Goal: Information Seeking & Learning: Find contact information

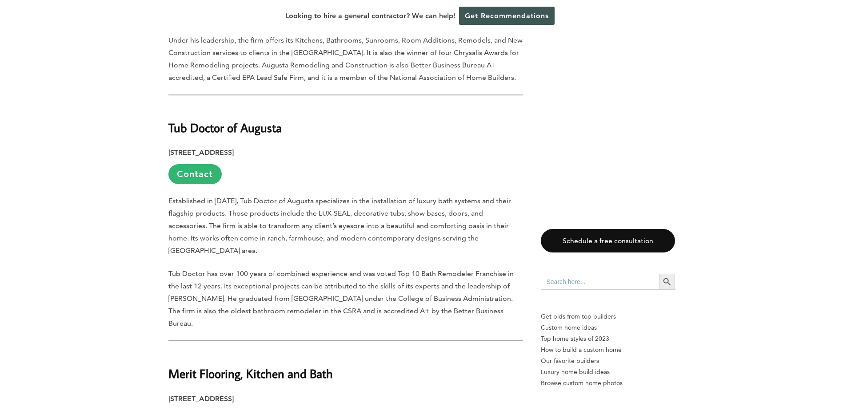
scroll to position [1022, 0]
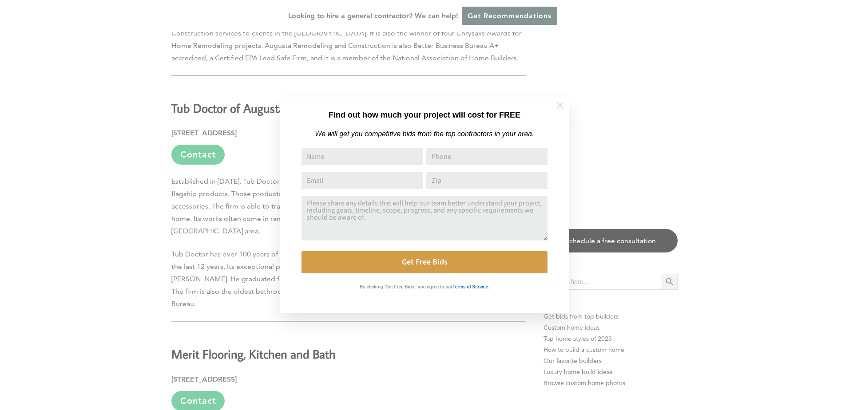
click at [561, 106] on icon at bounding box center [560, 106] width 6 height 6
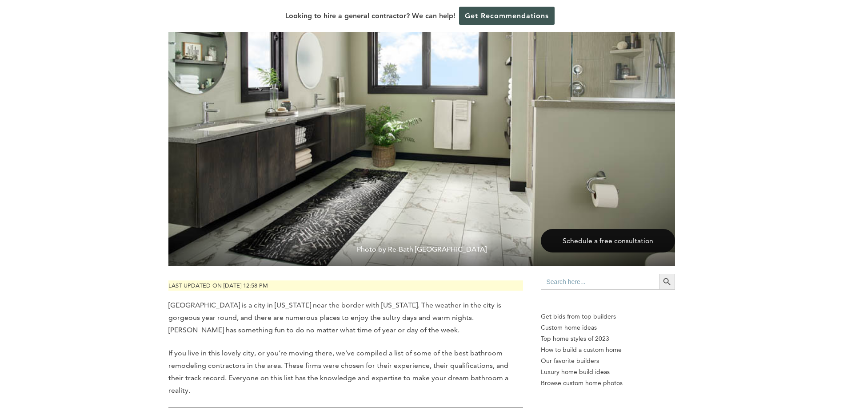
scroll to position [355, 0]
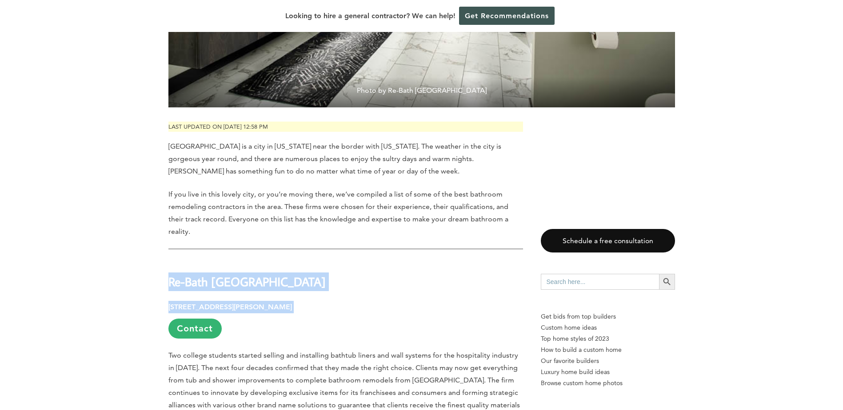
drag, startPoint x: 343, startPoint y: 291, endPoint x: 162, endPoint y: 271, distance: 182.8
copy div "Re-Bath [GEOGRAPHIC_DATA] [STREET_ADDRESS][PERSON_NAME]"
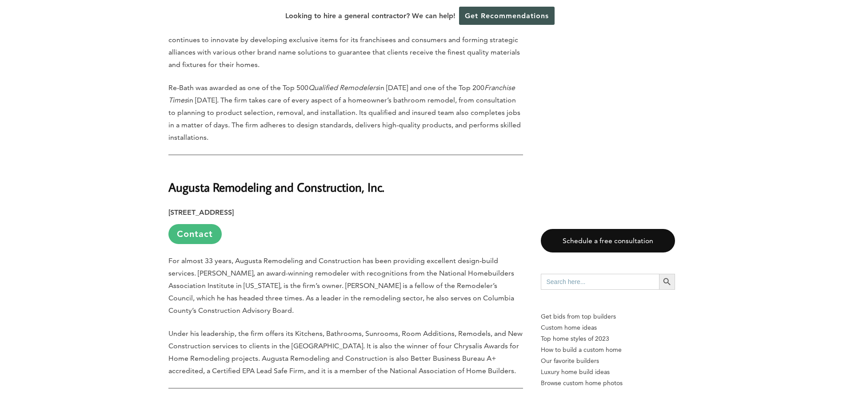
scroll to position [711, 0]
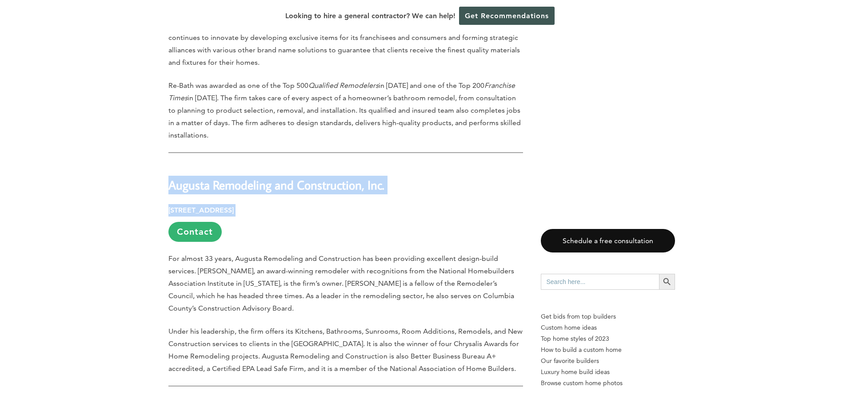
drag, startPoint x: 350, startPoint y: 202, endPoint x: 164, endPoint y: 171, distance: 188.2
copy div "Augusta Remodeling and Construction, Inc. [STREET_ADDRESS]"
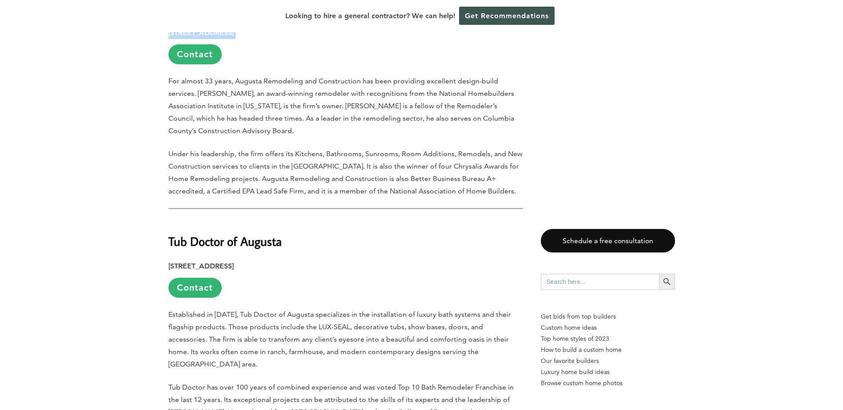
scroll to position [933, 0]
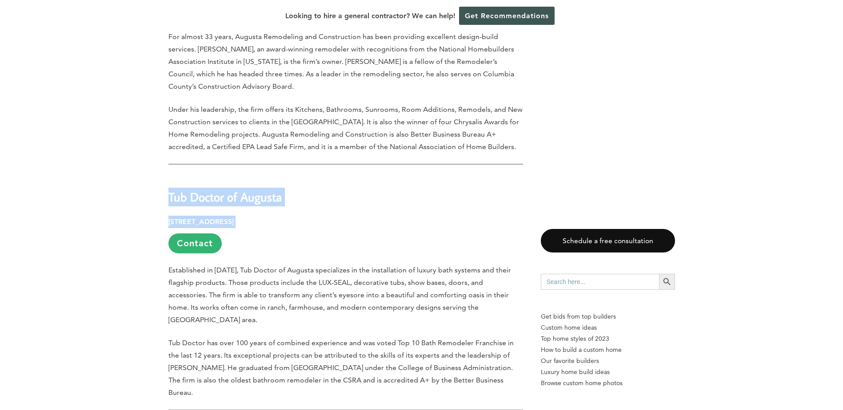
drag, startPoint x: 363, startPoint y: 221, endPoint x: 155, endPoint y: 196, distance: 208.9
click at [155, 196] on div "Last updated on [DATE] 12:58 pm [GEOGRAPHIC_DATA] is a city in [US_STATE] near …" at bounding box center [421, 392] width 535 height 1724
copy div "Tub Doctor of [GEOGRAPHIC_DATA][STREET_ADDRESS]"
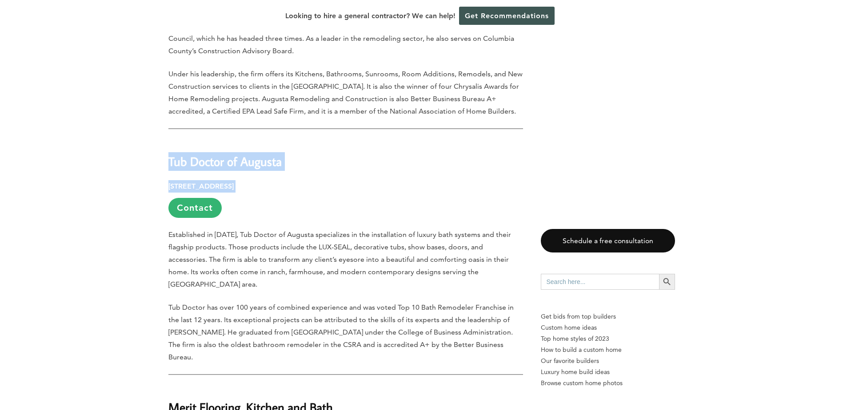
scroll to position [1110, 0]
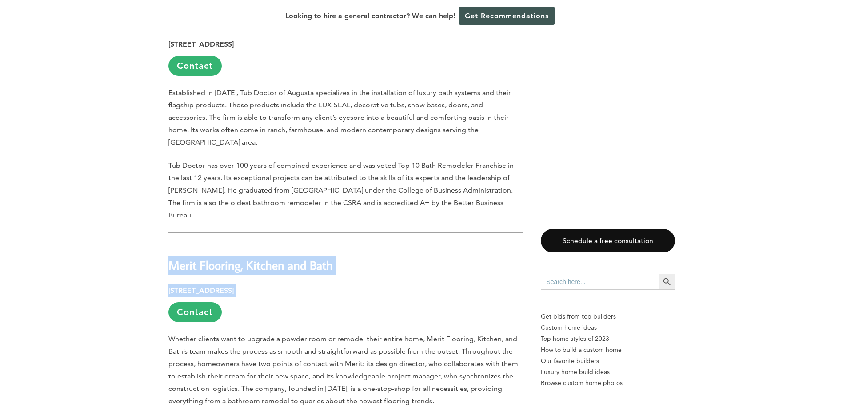
drag, startPoint x: 339, startPoint y: 268, endPoint x: 161, endPoint y: 241, distance: 180.2
click at [161, 241] on div "Last updated on [DATE] 12:58 pm [GEOGRAPHIC_DATA] is a city in [US_STATE] near …" at bounding box center [421, 214] width 535 height 1724
copy div "Merit Flooring, Kitchen and Bath [STREET_ADDRESS]"
click at [211, 302] on link "Contact" at bounding box center [194, 312] width 53 height 20
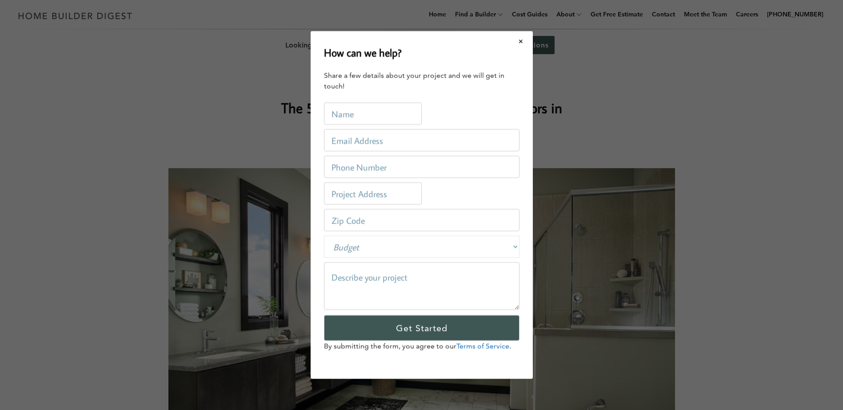
scroll to position [0, 0]
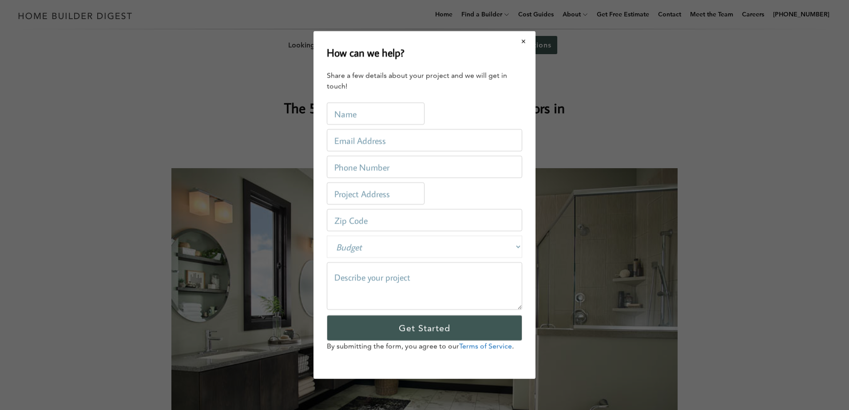
click at [523, 40] on button "Close modal" at bounding box center [524, 41] width 24 height 19
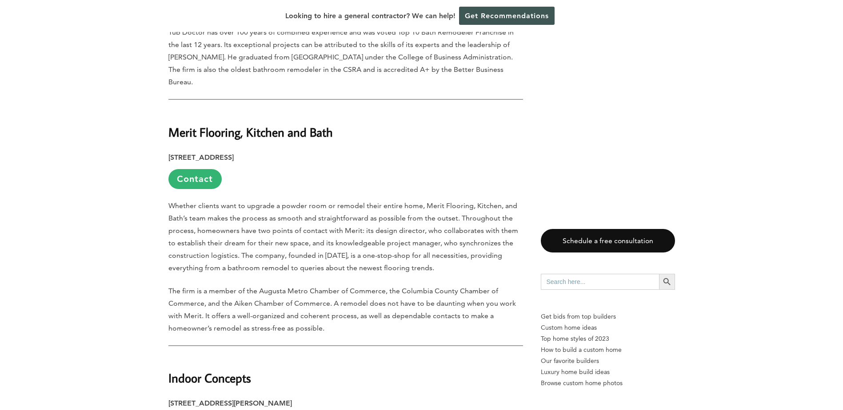
scroll to position [1421, 0]
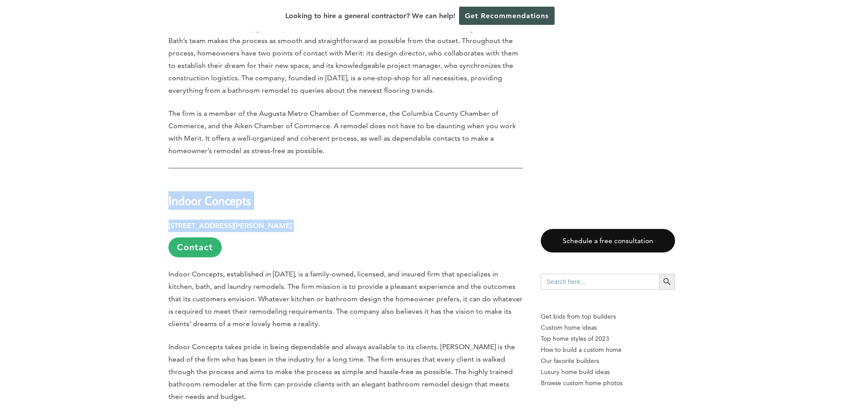
drag, startPoint x: 301, startPoint y: 203, endPoint x: 156, endPoint y: 171, distance: 148.3
copy div "Indoor Concepts [STREET_ADDRESS][PERSON_NAME]"
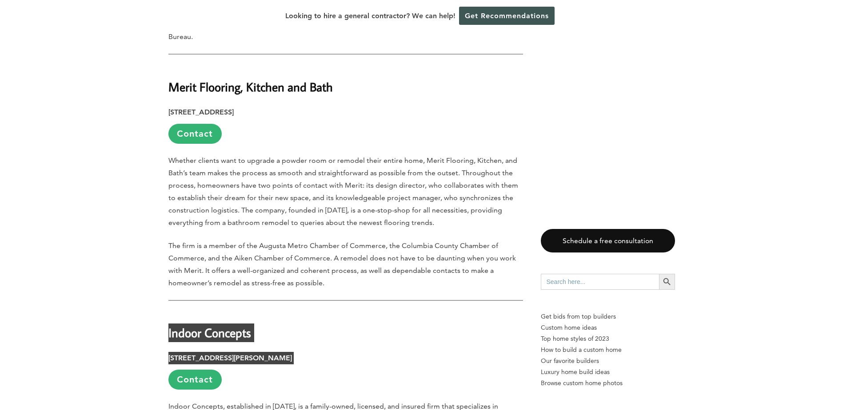
scroll to position [1288, 0]
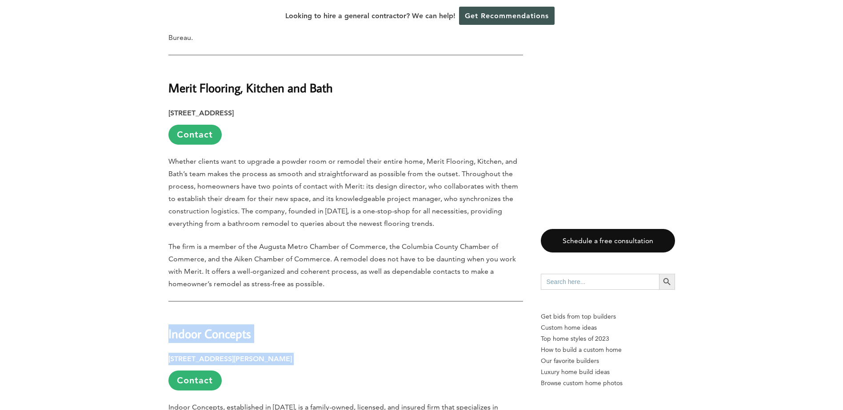
click at [382, 313] on h2 "Indoor Concepts" at bounding box center [345, 328] width 354 height 31
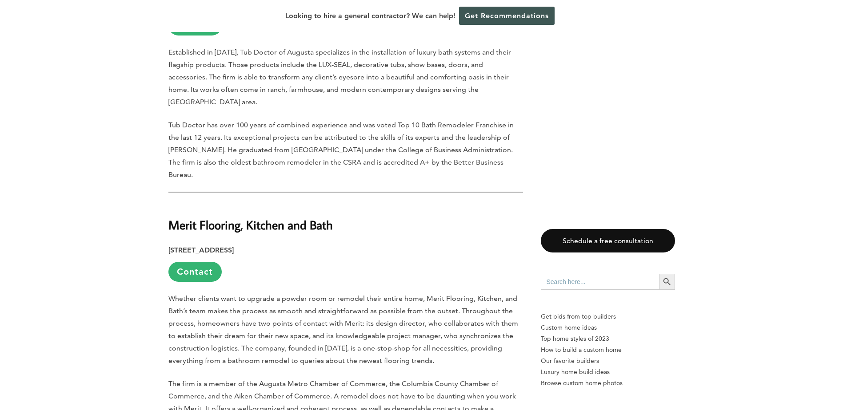
scroll to position [977, 0]
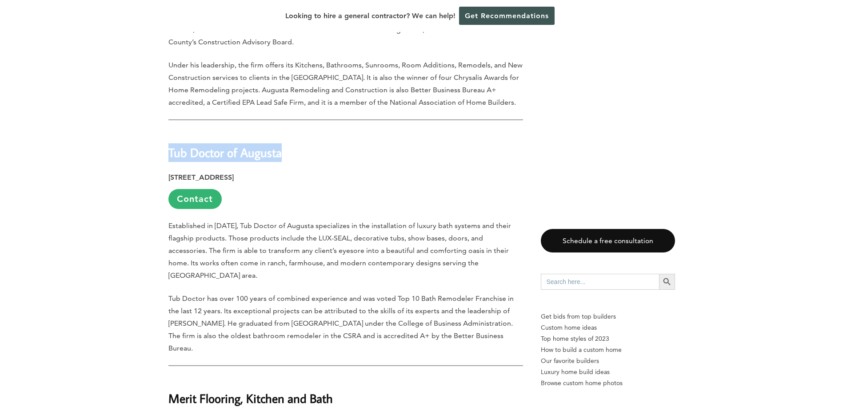
drag, startPoint x: 308, startPoint y: 153, endPoint x: 147, endPoint y: 159, distance: 160.4
click at [147, 159] on div "Last updated on [DATE] 12:58 pm [GEOGRAPHIC_DATA] is a city in [US_STATE] near …" at bounding box center [421, 348] width 843 height 1724
copy strong "Tub Doctor of Augusta"
